Goal: Check status: Check status

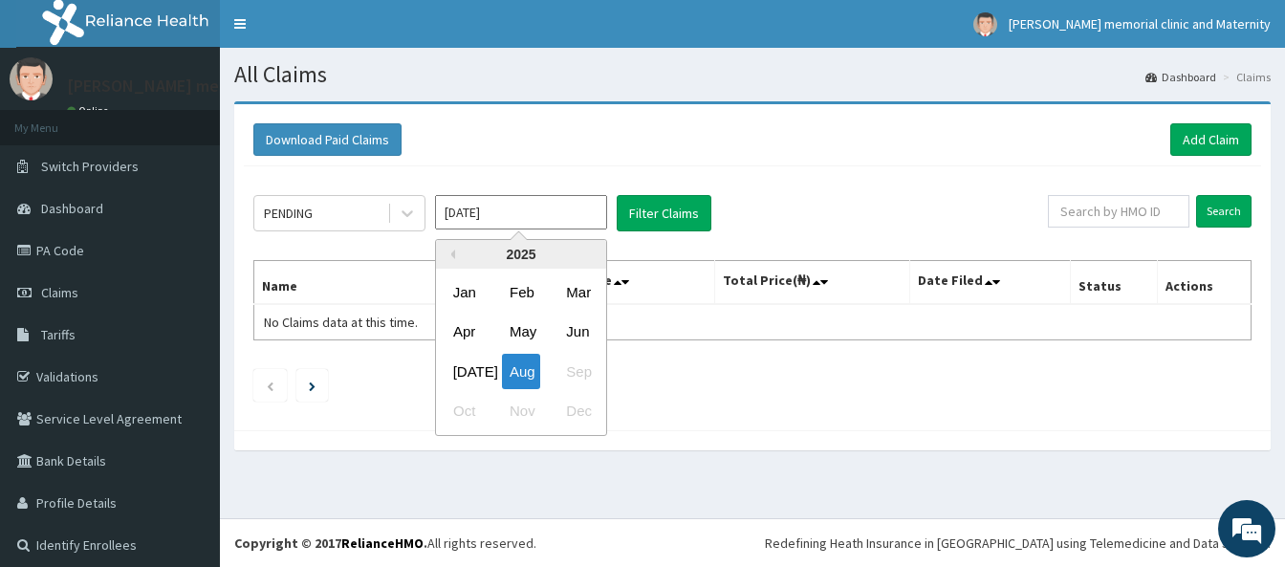
click at [546, 211] on input "[DATE]" at bounding box center [521, 212] width 172 height 34
click at [466, 377] on div "[DATE]" at bounding box center [465, 371] width 38 height 35
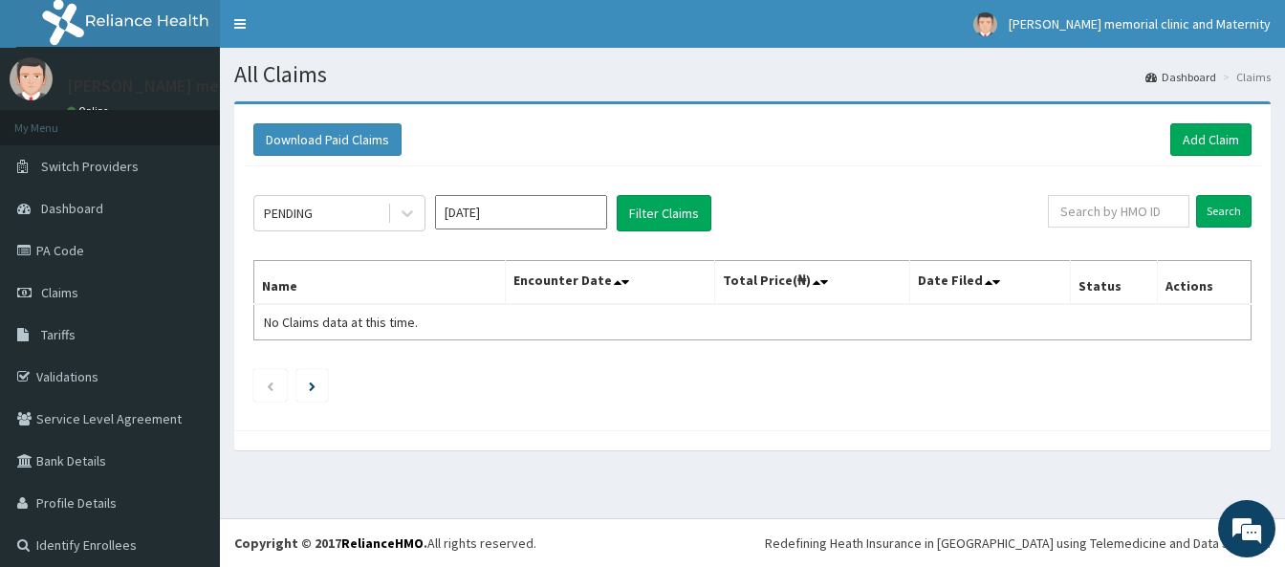
type input "[DATE]"
click at [688, 212] on button "Filter Claims" at bounding box center [664, 213] width 95 height 36
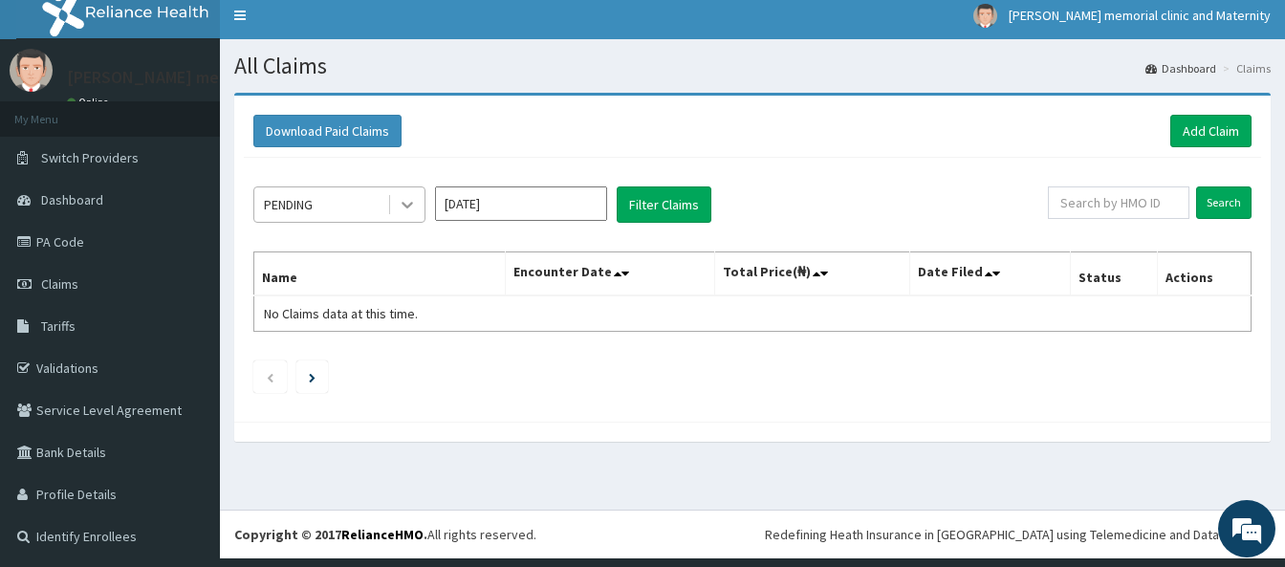
click at [407, 202] on icon at bounding box center [407, 204] width 19 height 19
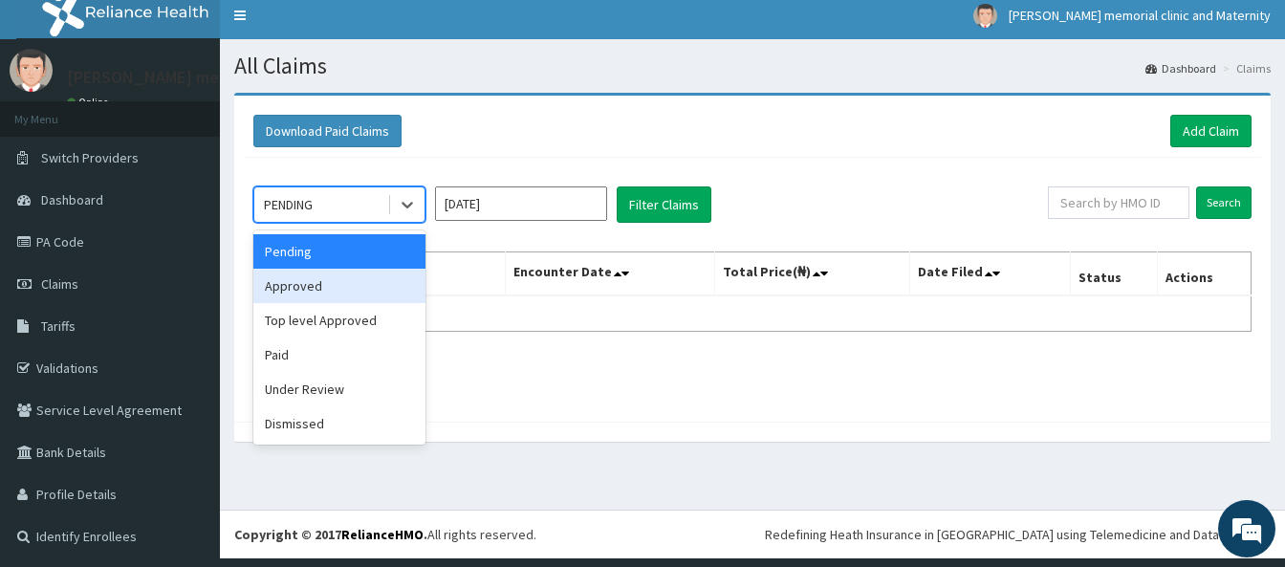
click at [383, 289] on div "Approved" at bounding box center [339, 286] width 172 height 34
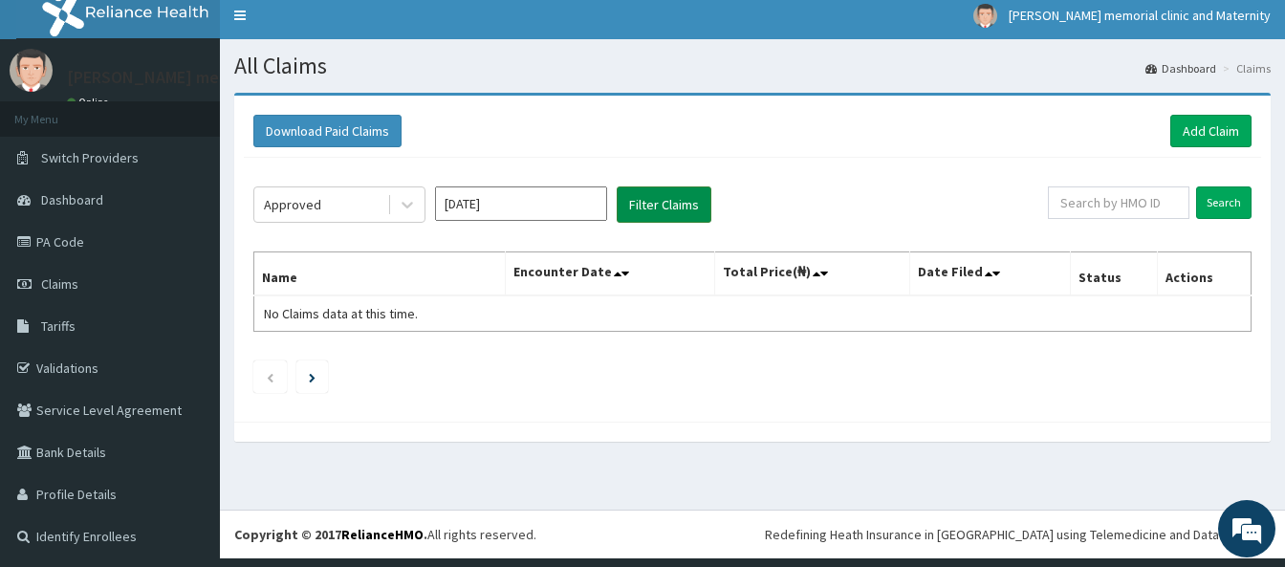
click at [680, 203] on button "Filter Claims" at bounding box center [664, 204] width 95 height 36
click at [645, 206] on button "Filter Claims" at bounding box center [664, 204] width 95 height 36
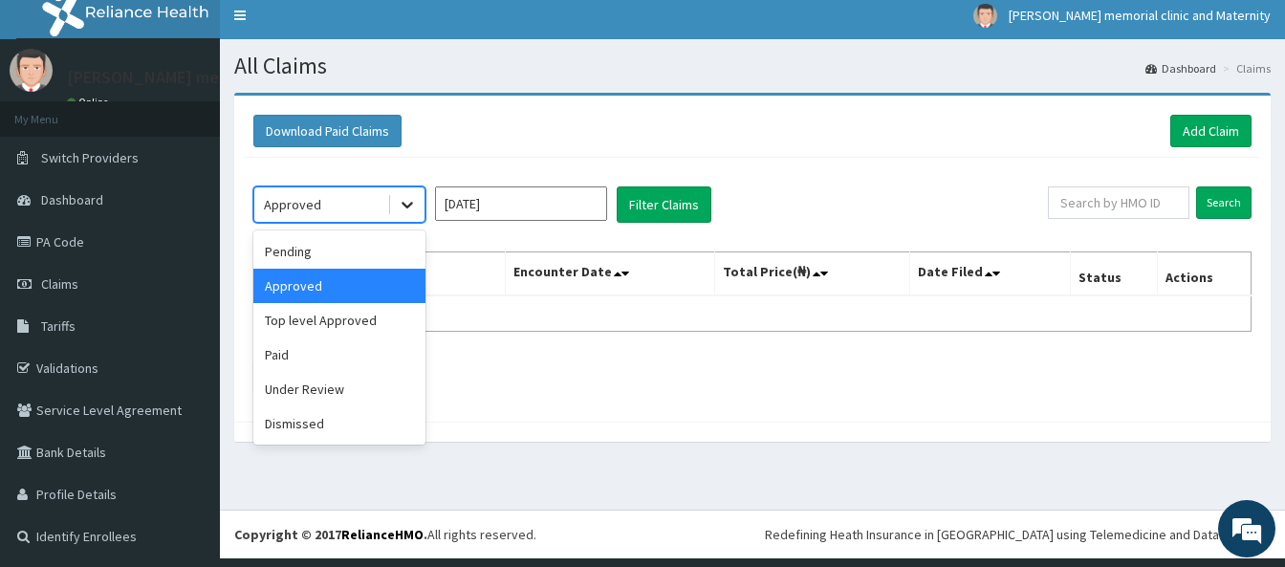
click at [405, 207] on icon at bounding box center [407, 204] width 19 height 19
click at [351, 399] on div "Under Review" at bounding box center [339, 389] width 172 height 34
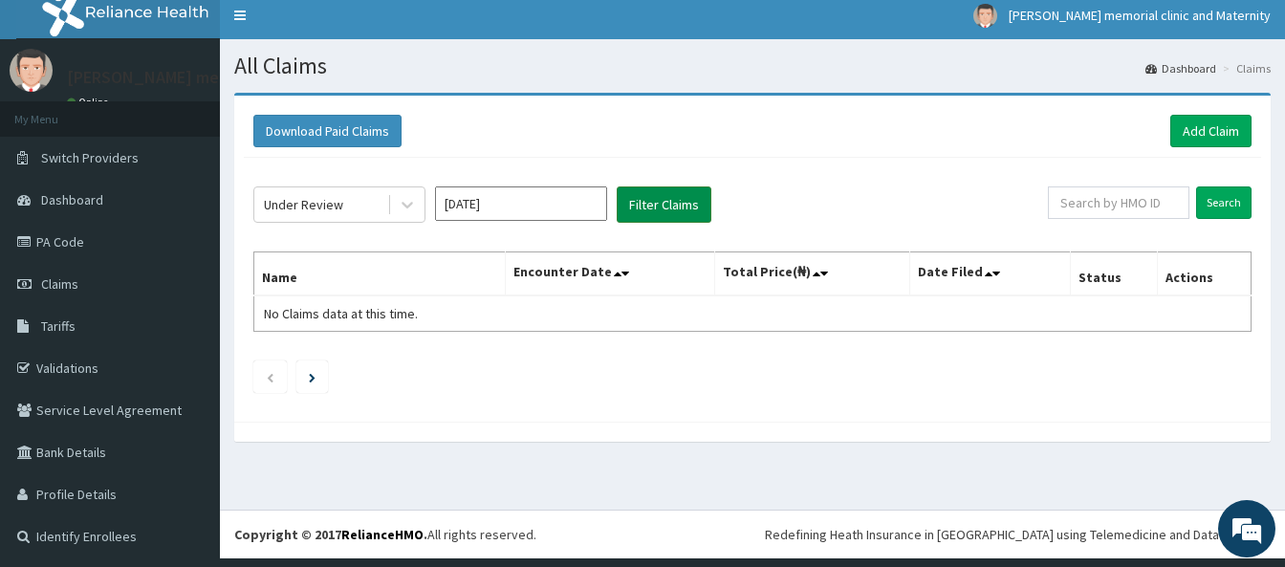
click at [660, 206] on button "Filter Claims" at bounding box center [664, 204] width 95 height 36
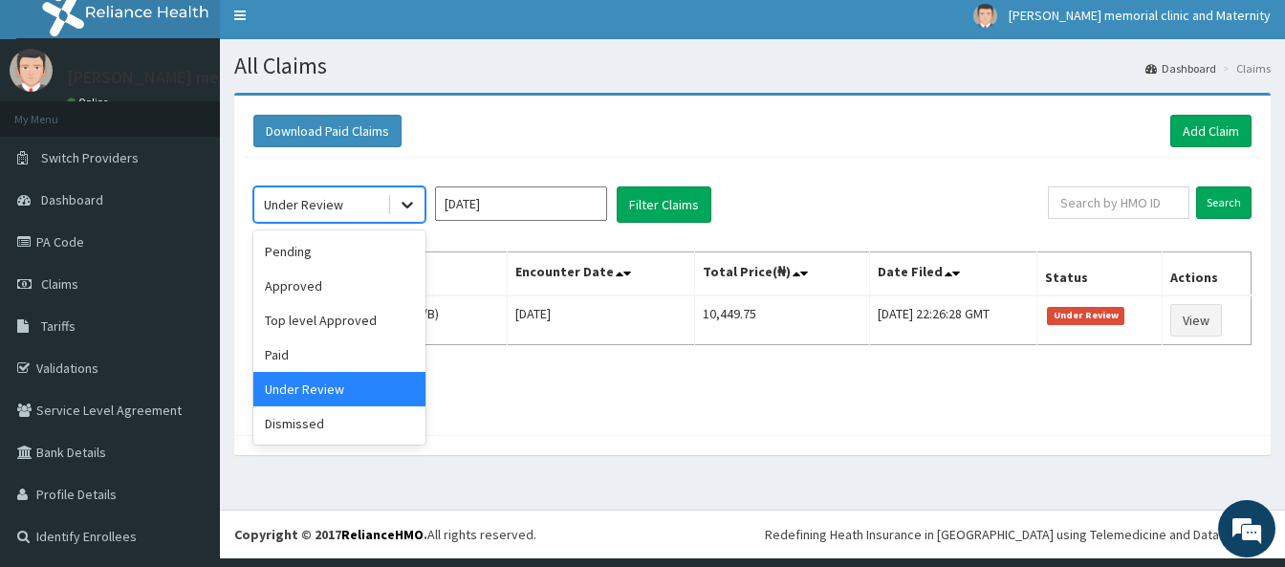
click at [404, 207] on icon at bounding box center [407, 204] width 19 height 19
click at [393, 248] on div "Pending" at bounding box center [339, 251] width 172 height 34
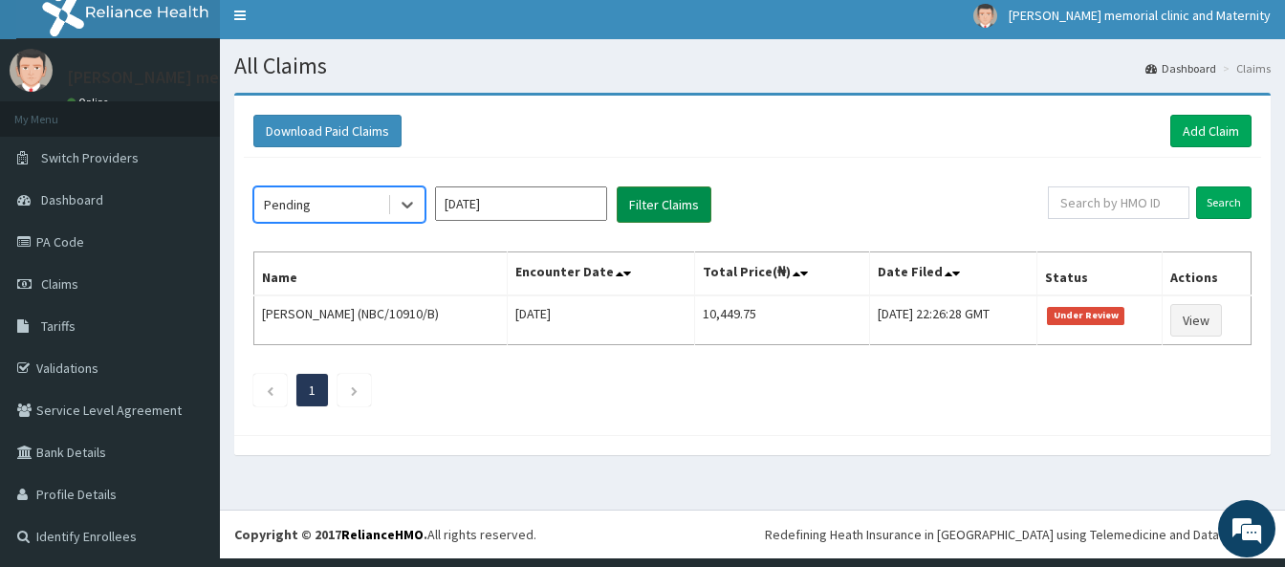
click at [644, 202] on button "Filter Claims" at bounding box center [664, 204] width 95 height 36
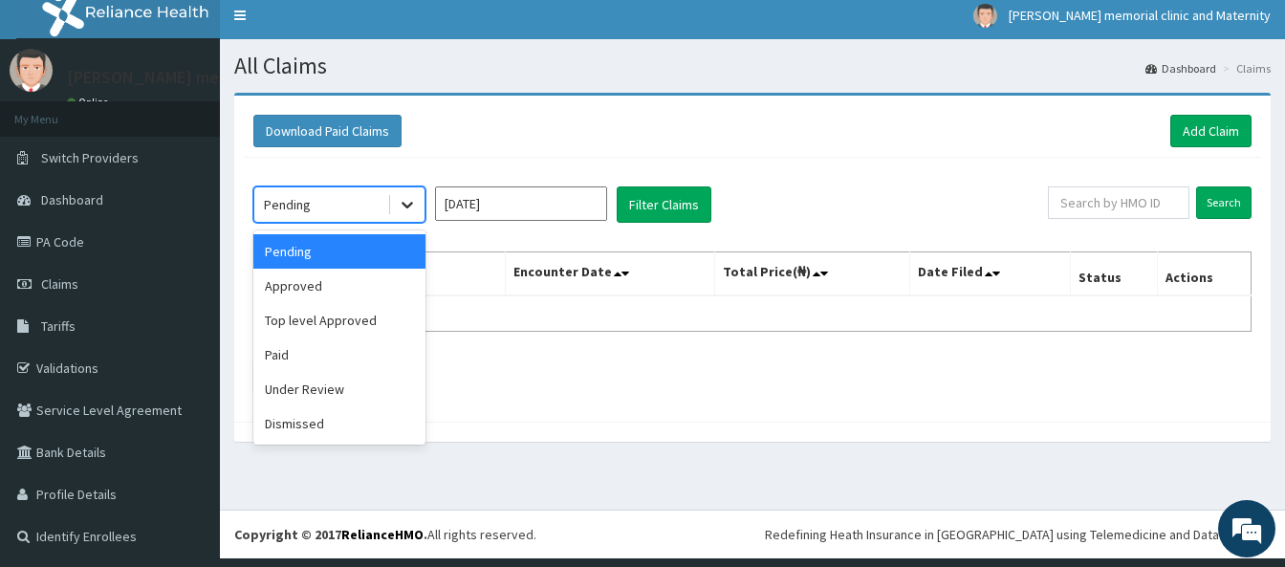
click at [413, 204] on icon at bounding box center [407, 204] width 19 height 19
click at [386, 297] on div "Approved" at bounding box center [339, 286] width 172 height 34
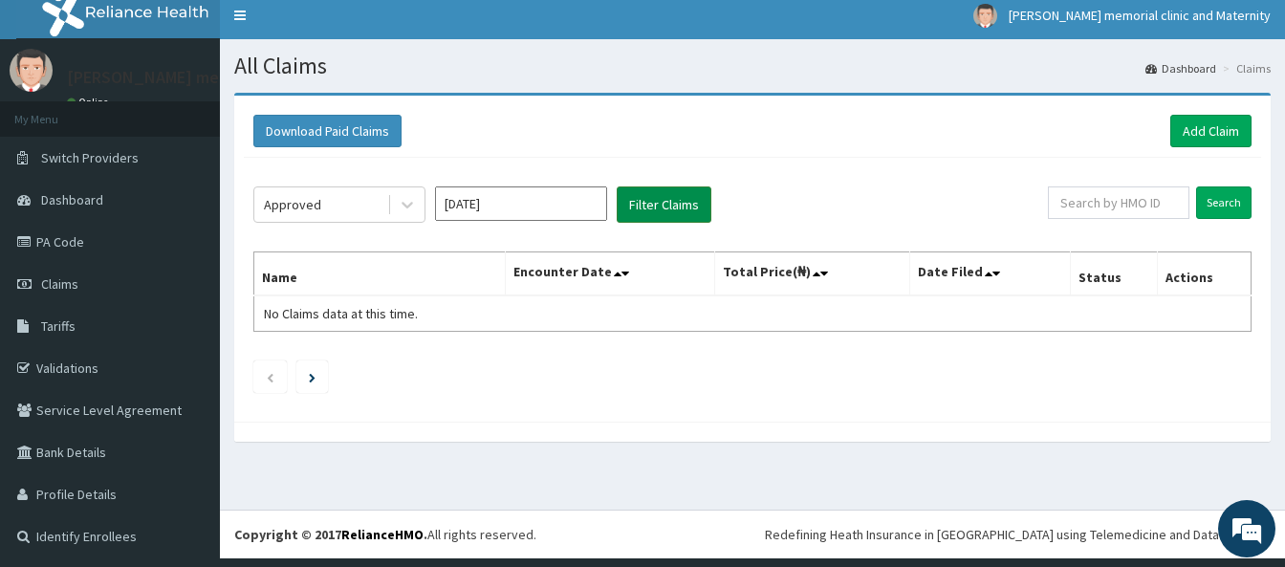
click at [667, 204] on button "Filter Claims" at bounding box center [664, 204] width 95 height 36
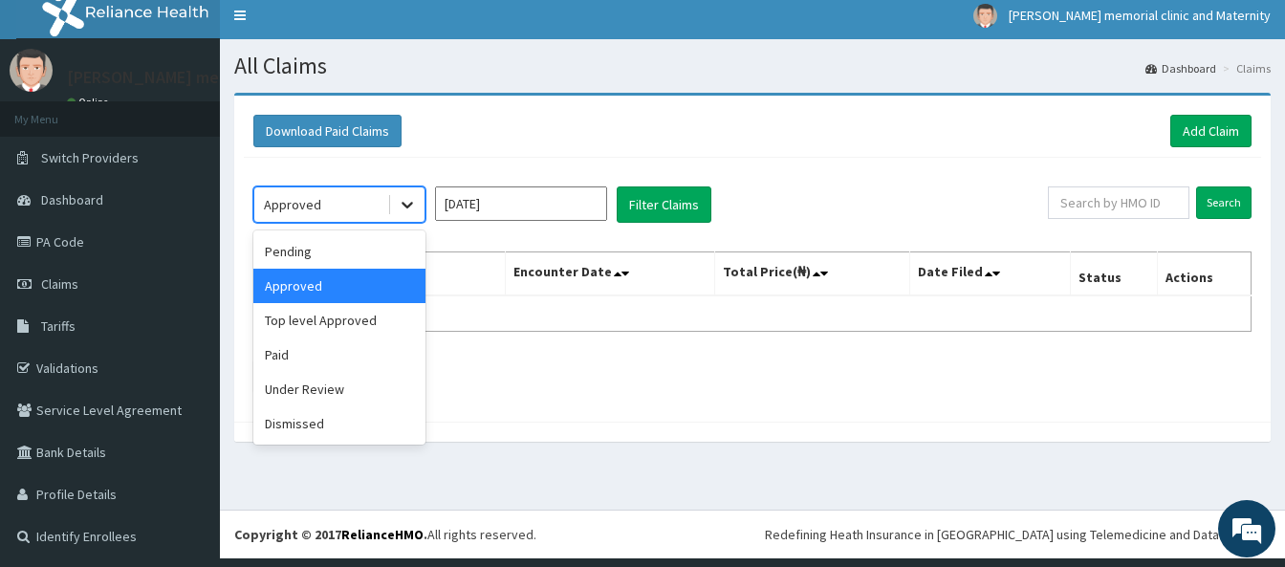
click at [409, 206] on icon at bounding box center [407, 206] width 11 height 7
click at [340, 390] on div "Under Review" at bounding box center [339, 389] width 172 height 34
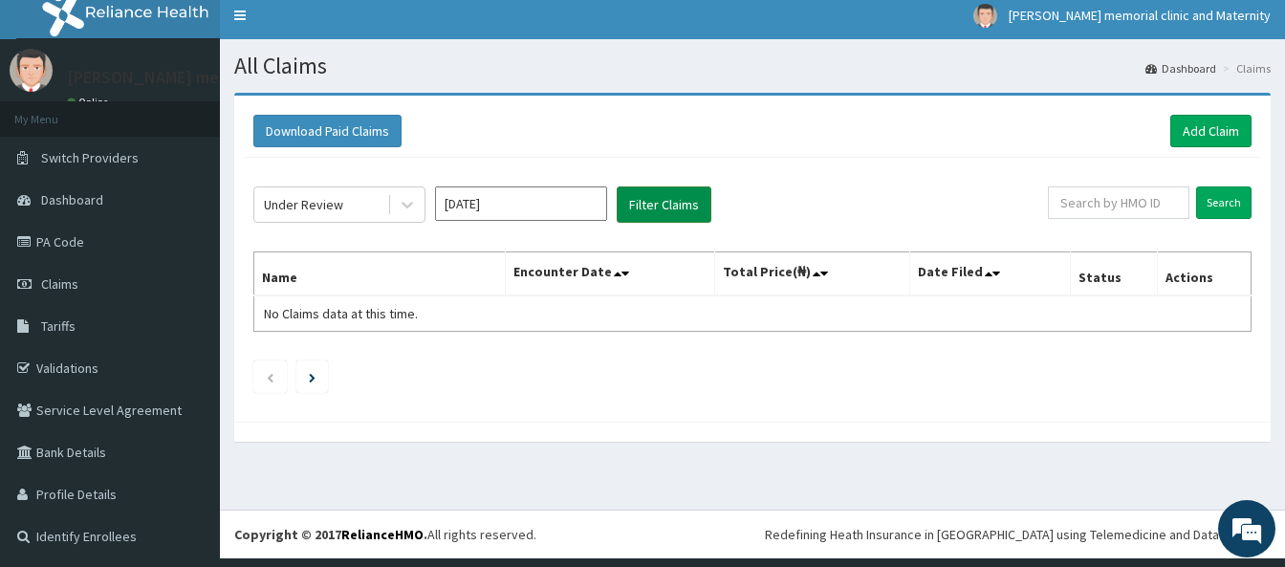
click at [677, 193] on button "Filter Claims" at bounding box center [664, 204] width 95 height 36
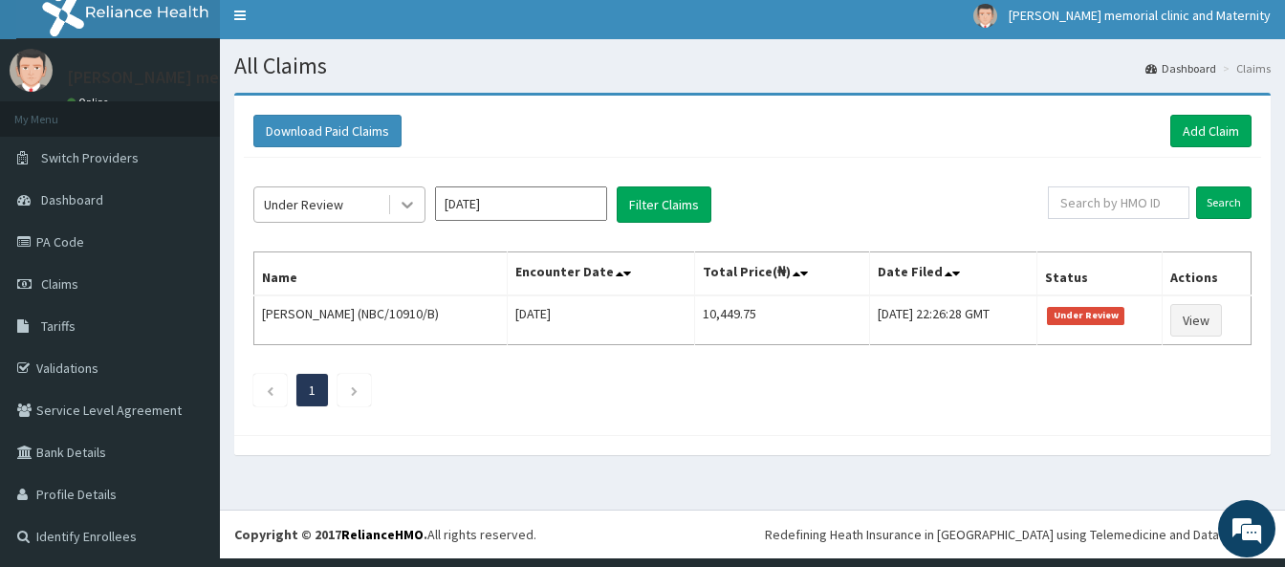
click at [395, 198] on div at bounding box center [407, 204] width 34 height 34
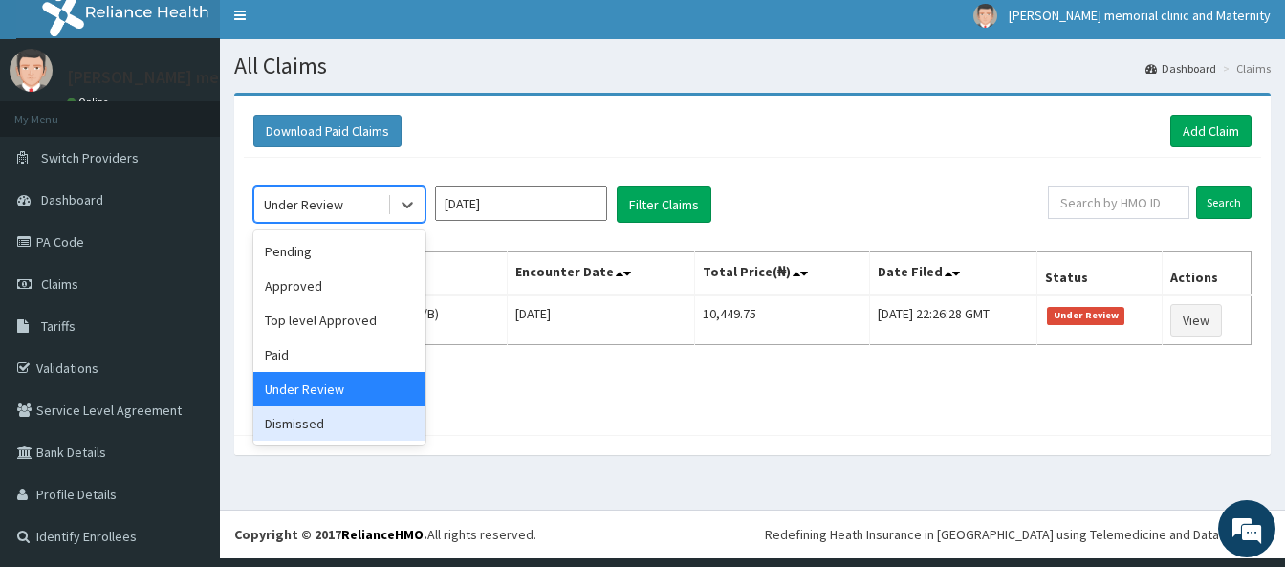
click at [345, 427] on div "Dismissed" at bounding box center [339, 423] width 172 height 34
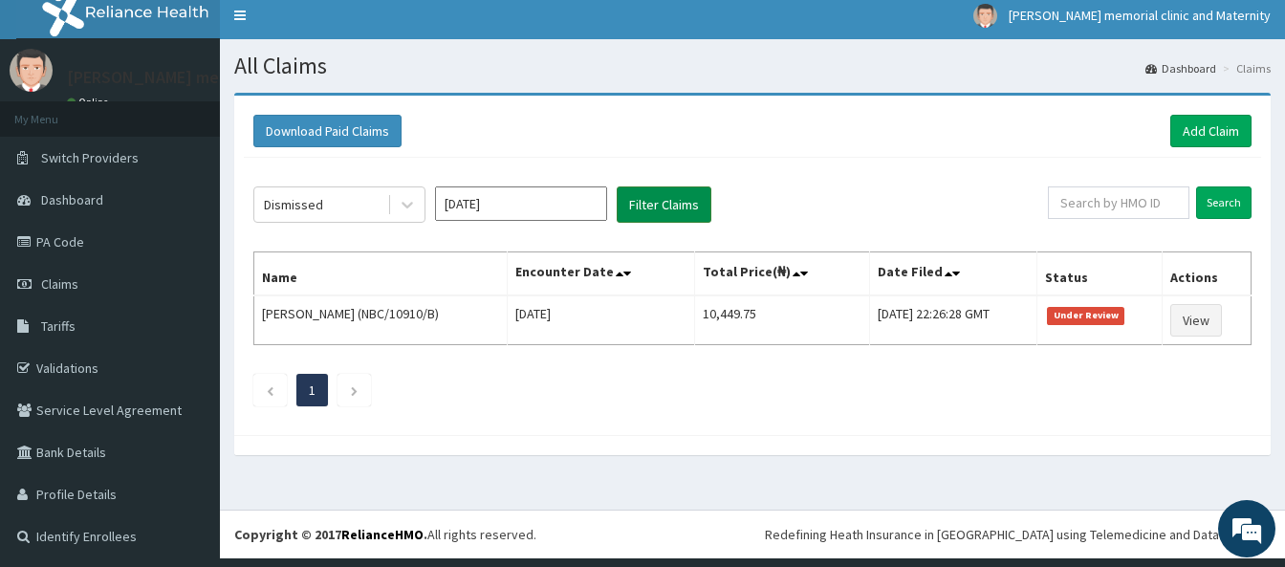
click at [663, 199] on button "Filter Claims" at bounding box center [664, 204] width 95 height 36
